Goal: Information Seeking & Learning: Learn about a topic

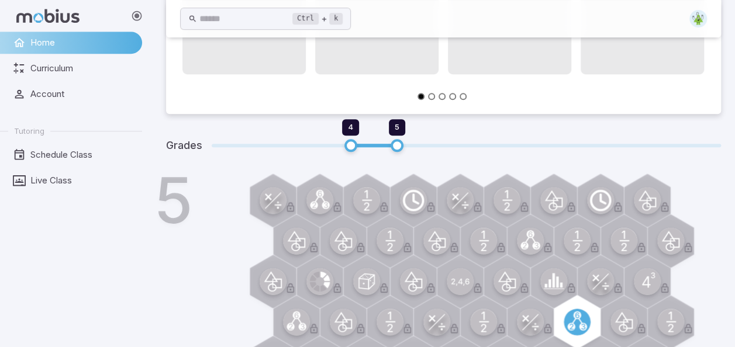
scroll to position [367, 0]
click at [349, 127] on span "4" at bounding box center [350, 125] width 5 height 9
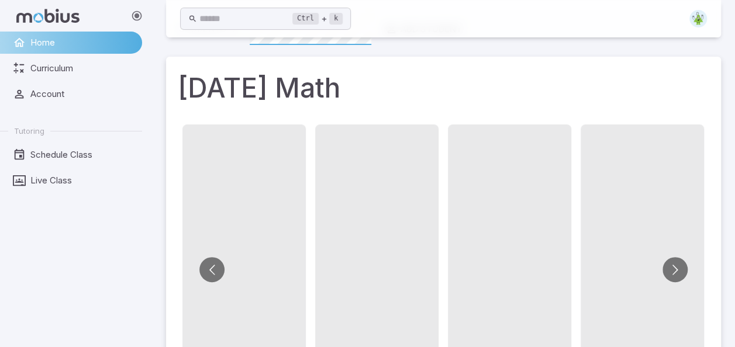
scroll to position [36, 0]
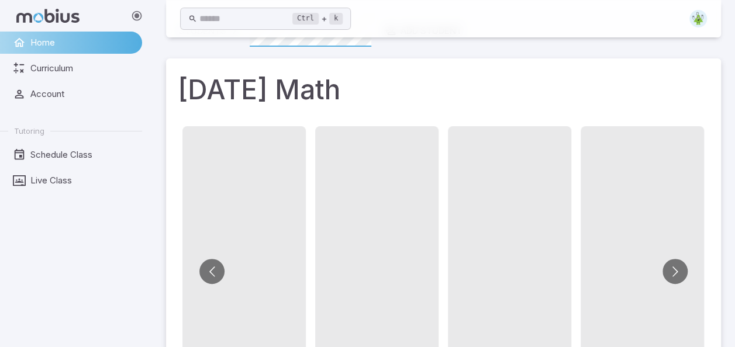
click at [264, 243] on span at bounding box center [243, 264] width 123 height 277
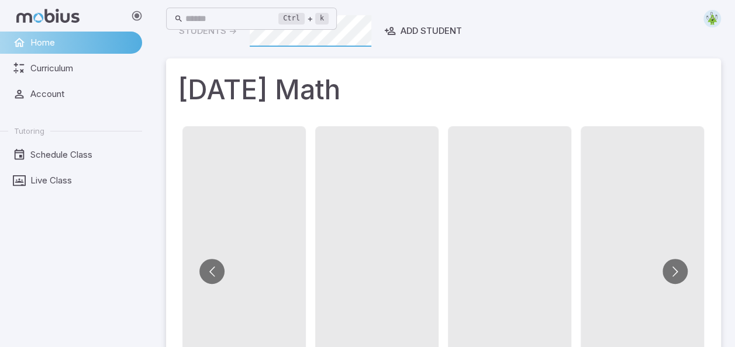
scroll to position [0, 0]
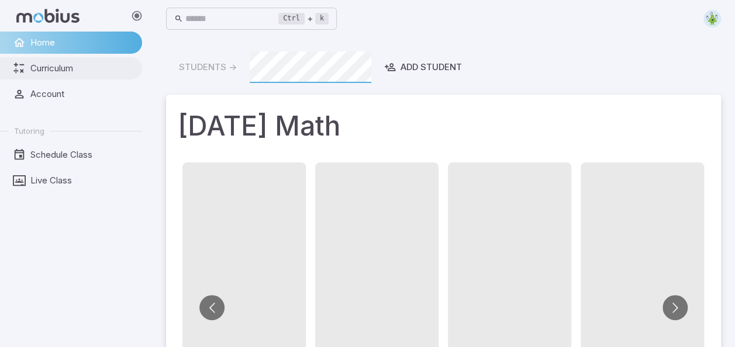
click at [63, 71] on span "Curriculum" at bounding box center [81, 68] width 103 height 13
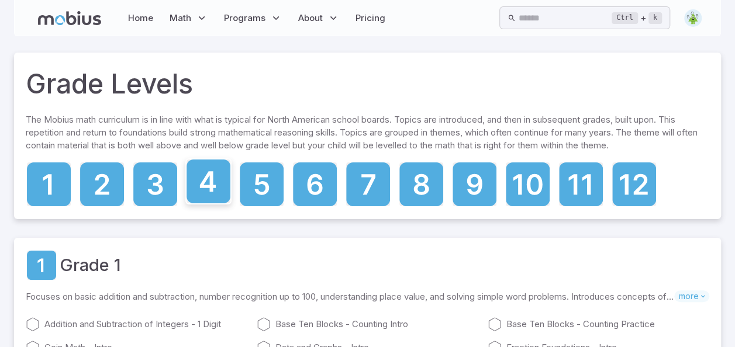
click at [218, 182] on icon at bounding box center [209, 182] width 44 height 44
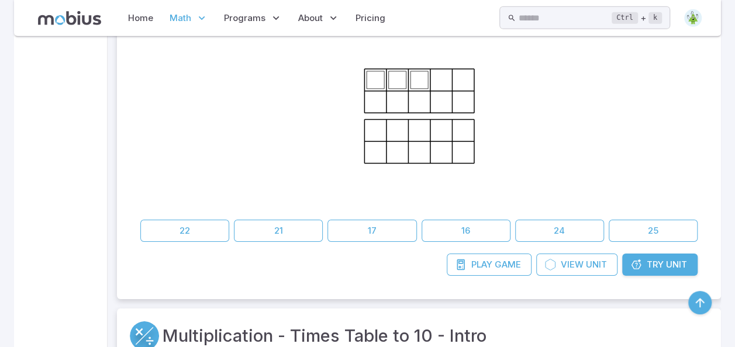
scroll to position [2120, 0]
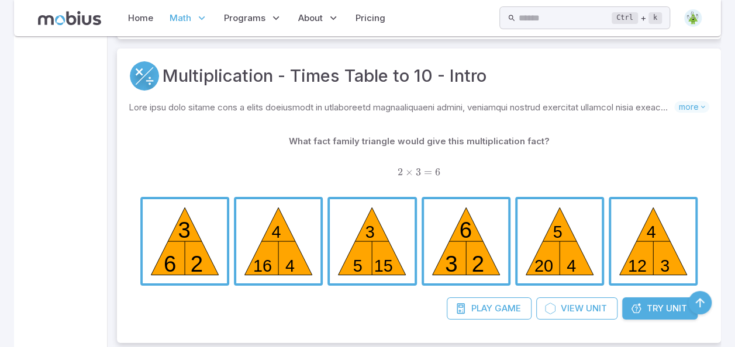
click at [173, 264] on span "button" at bounding box center [185, 241] width 84 height 84
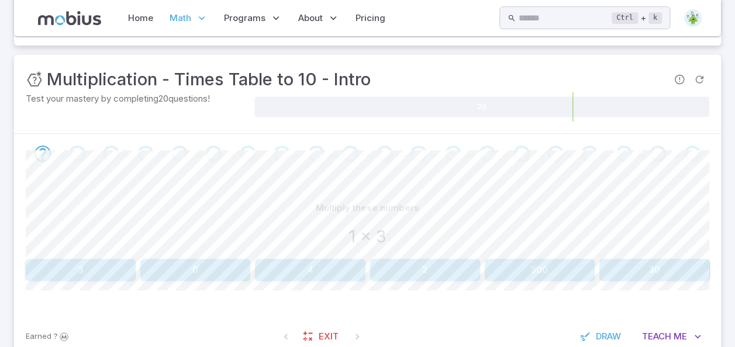
scroll to position [165, 0]
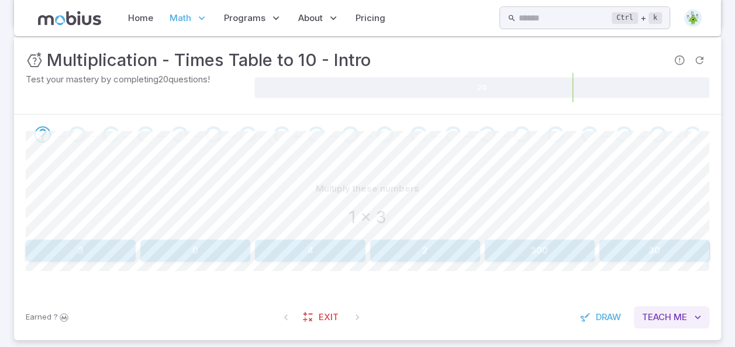
click at [668, 316] on span "Teach" at bounding box center [656, 317] width 29 height 13
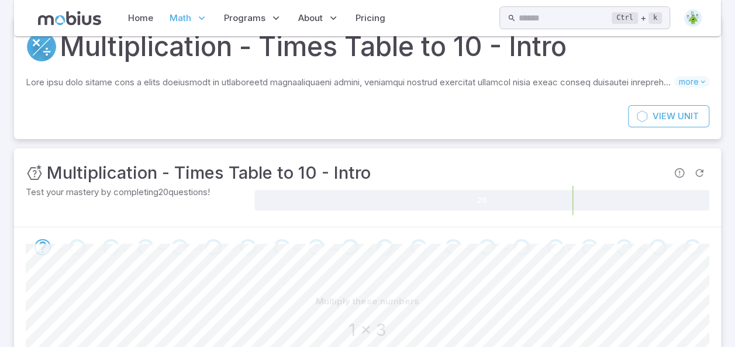
scroll to position [0, 0]
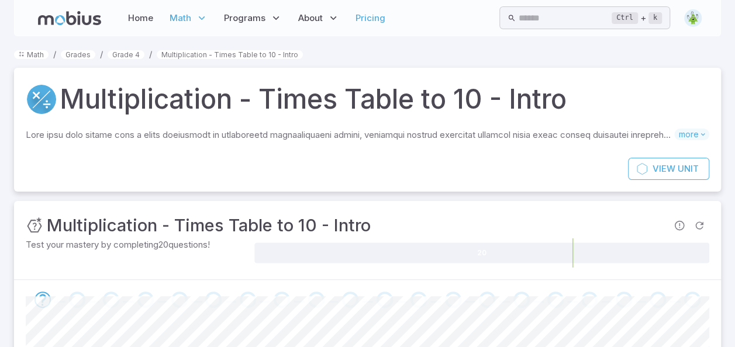
click at [378, 21] on link "Pricing" at bounding box center [370, 18] width 37 height 27
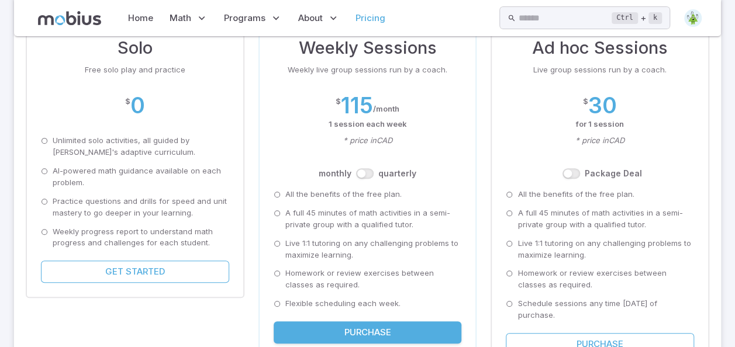
scroll to position [192, 0]
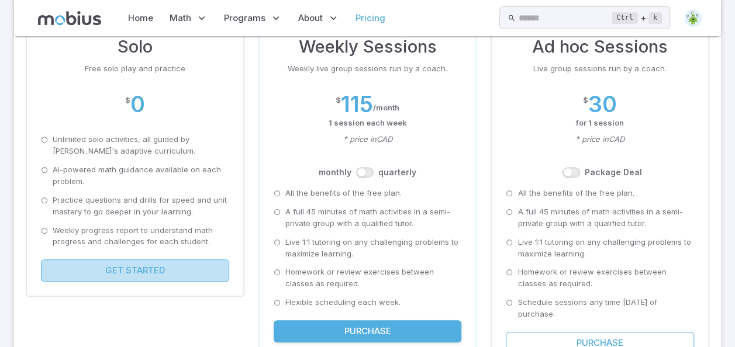
click at [131, 270] on button "Get Started" at bounding box center [135, 271] width 188 height 22
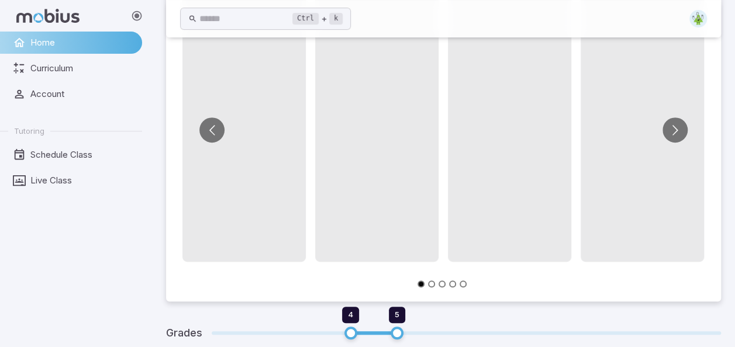
scroll to position [415, 0]
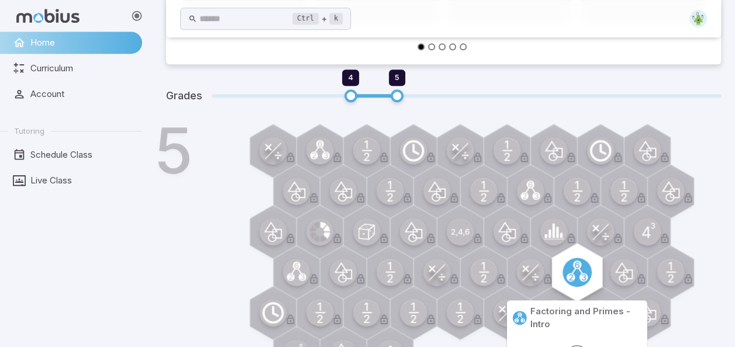
click at [570, 264] on circle at bounding box center [577, 272] width 29 height 29
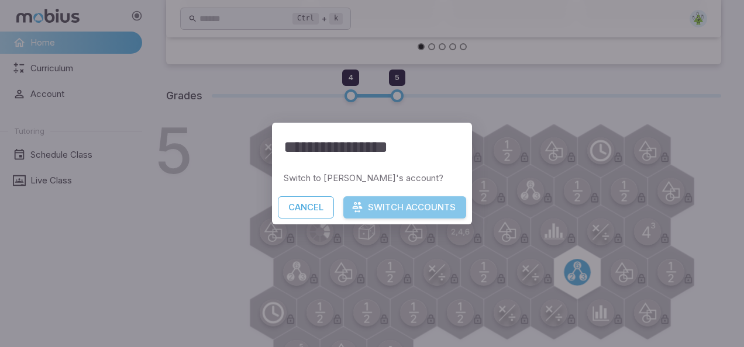
click at [409, 206] on button "Switch Accounts" at bounding box center [404, 207] width 123 height 22
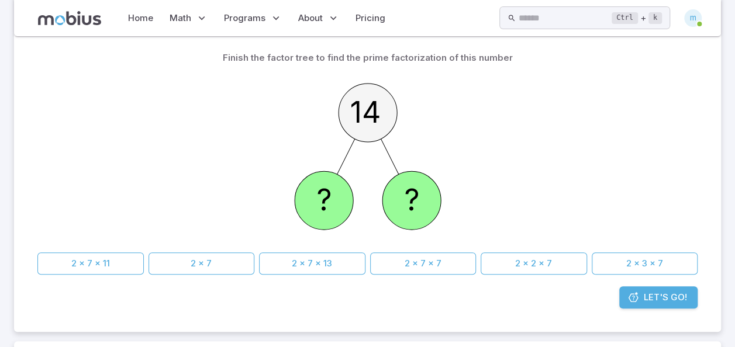
scroll to position [130, 0]
